Goal: Task Accomplishment & Management: Manage account settings

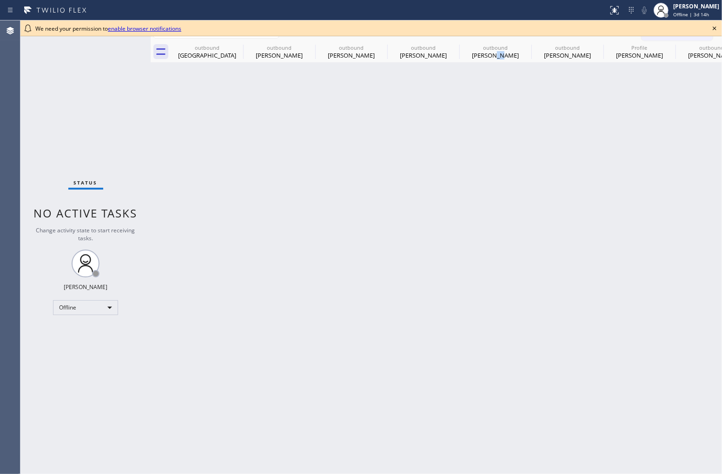
drag, startPoint x: 500, startPoint y: 212, endPoint x: 675, endPoint y: 120, distance: 197.2
click at [526, 202] on div "Back to Dashboard Change Sender ID Customers Technicians Select a contact Outbo…" at bounding box center [437, 247] width 572 height 454
click at [681, 10] on div "[PERSON_NAME]" at bounding box center [696, 6] width 46 height 8
click at [662, 49] on button "Available" at bounding box center [675, 49] width 93 height 12
click at [677, 13] on span "Offline | 3d 14h" at bounding box center [691, 14] width 36 height 7
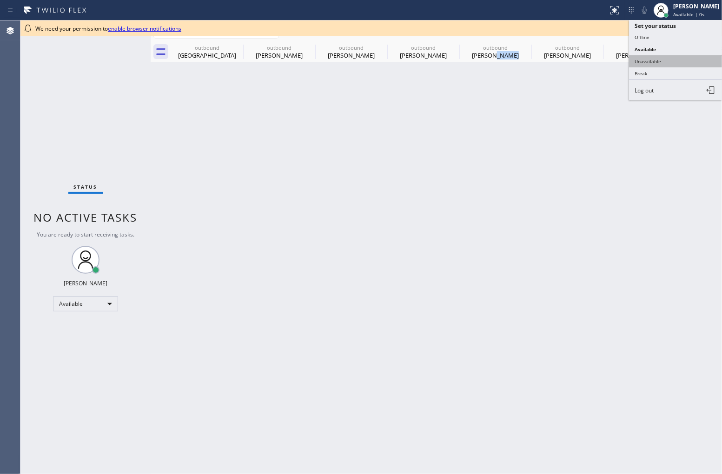
click at [664, 62] on button "Unavailable" at bounding box center [675, 61] width 93 height 12
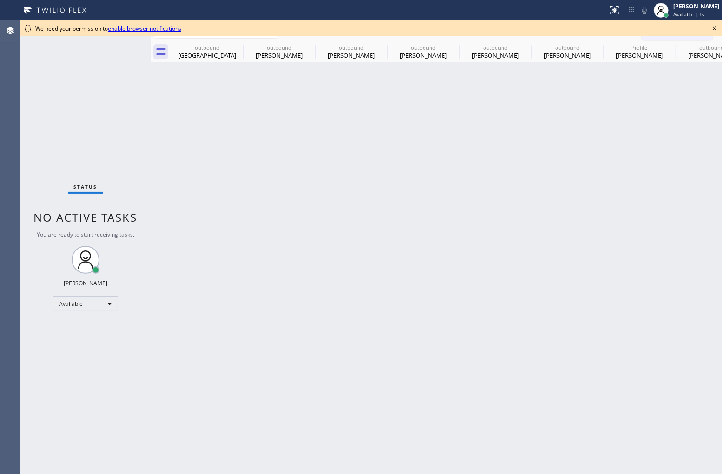
click at [444, 211] on div "Back to Dashboard Change Sender ID Customers Technicians Select a contact Outbo…" at bounding box center [437, 247] width 572 height 454
click at [714, 29] on icon at bounding box center [714, 28] width 11 height 11
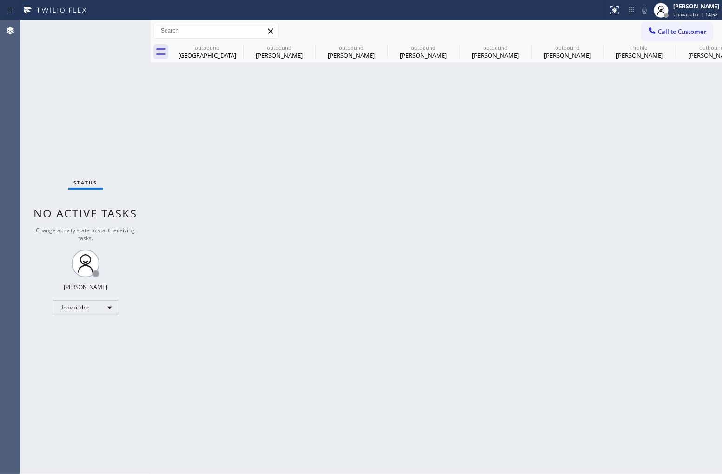
click at [494, 273] on div "Back to Dashboard Change Sender ID Customers Technicians Select a contact Outbo…" at bounding box center [437, 247] width 572 height 454
